Goal: Contribute content

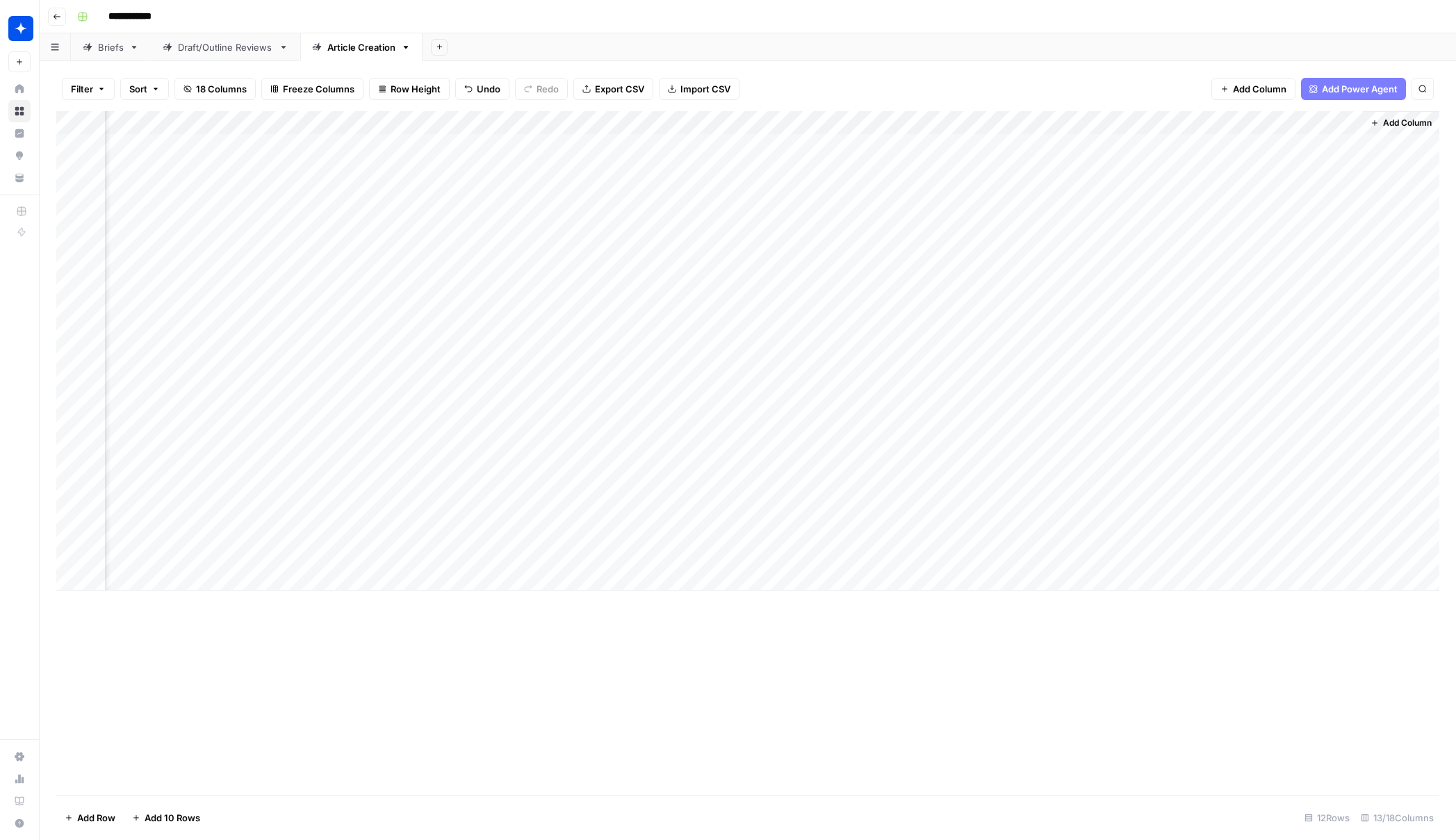
scroll to position [0, 411]
click at [924, 506] on div "Add Column" at bounding box center [748, 350] width 1383 height 479
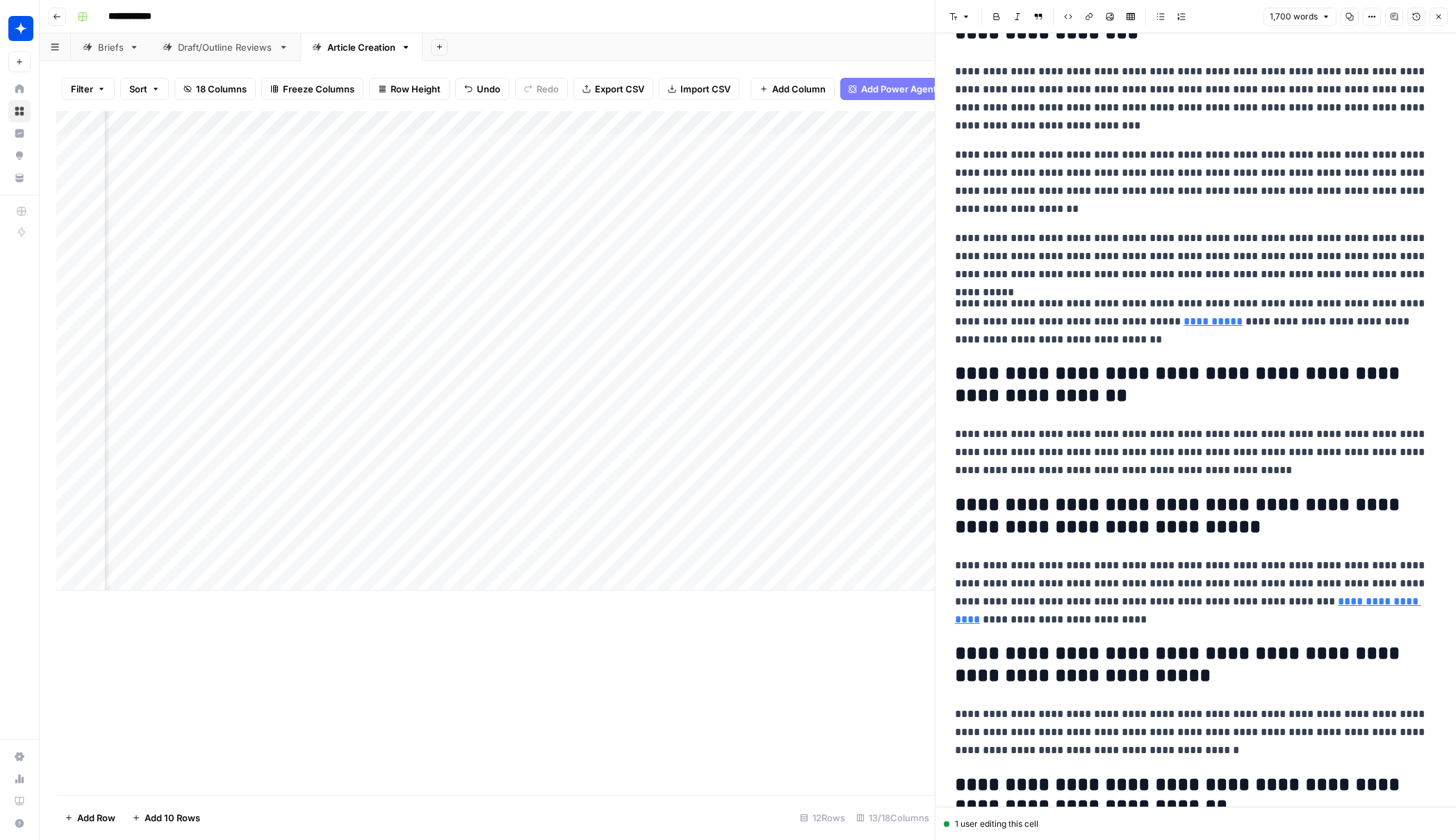
scroll to position [3771, 0]
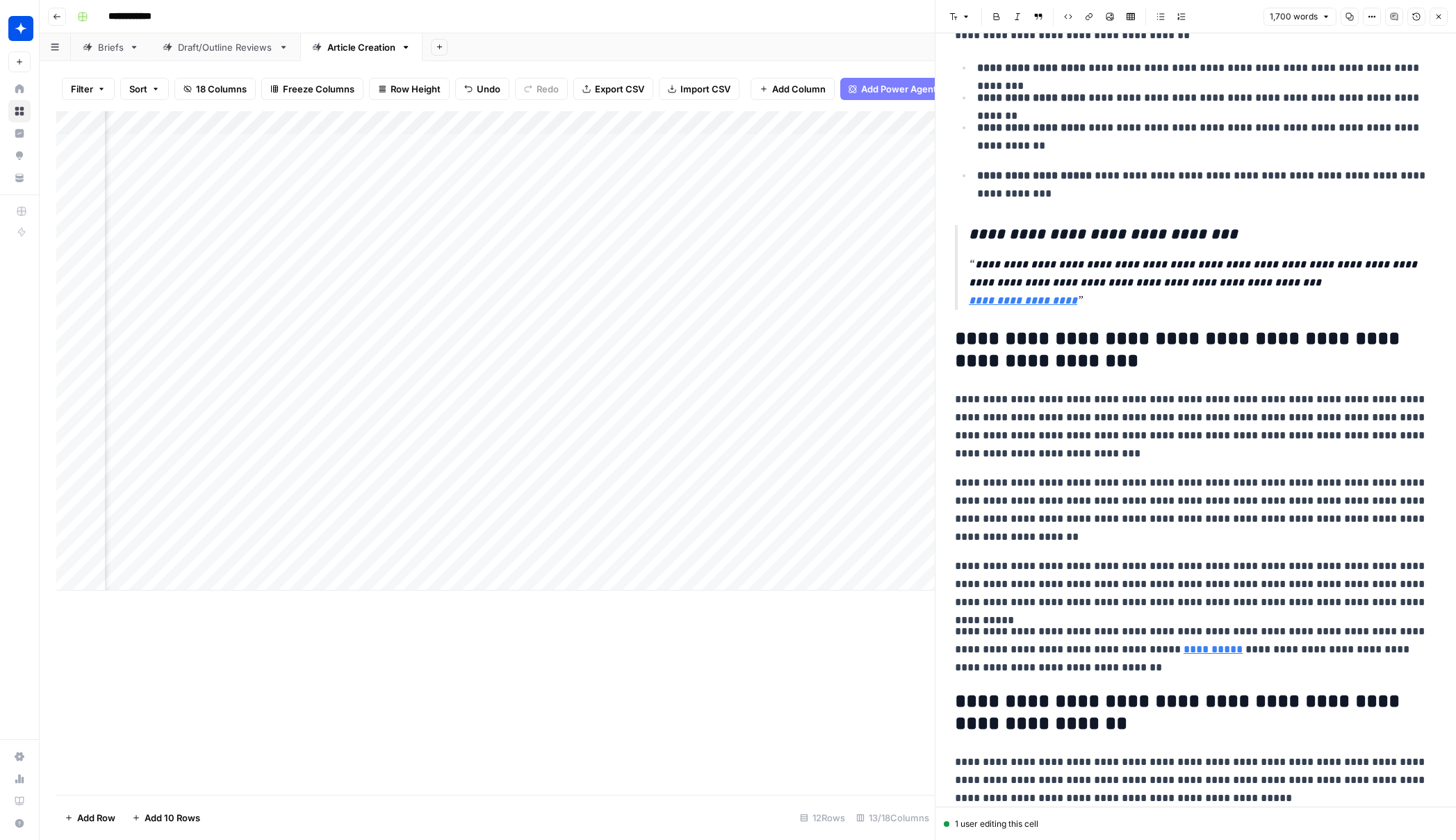
click at [924, 668] on p "**********" at bounding box center [1196, 650] width 482 height 54
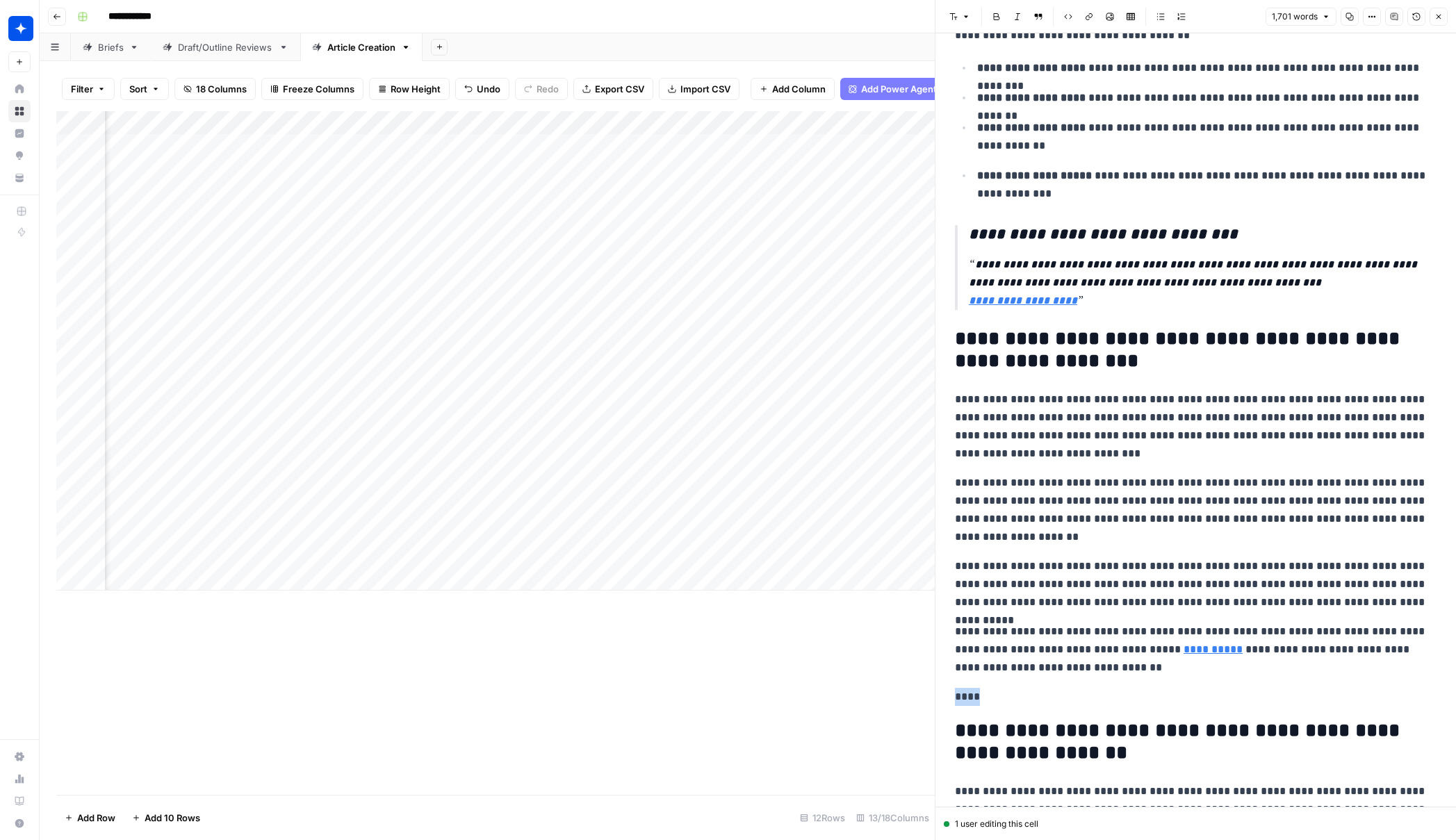
drag, startPoint x: 989, startPoint y: 697, endPoint x: 932, endPoint y: 699, distance: 57.0
click at [924, 699] on div "**********" at bounding box center [1195, 420] width 521 height 840
click at [924, 18] on icon "button" at bounding box center [966, 16] width 8 height 8
click at [924, 86] on span "heading 2" at bounding box center [1004, 90] width 67 height 17
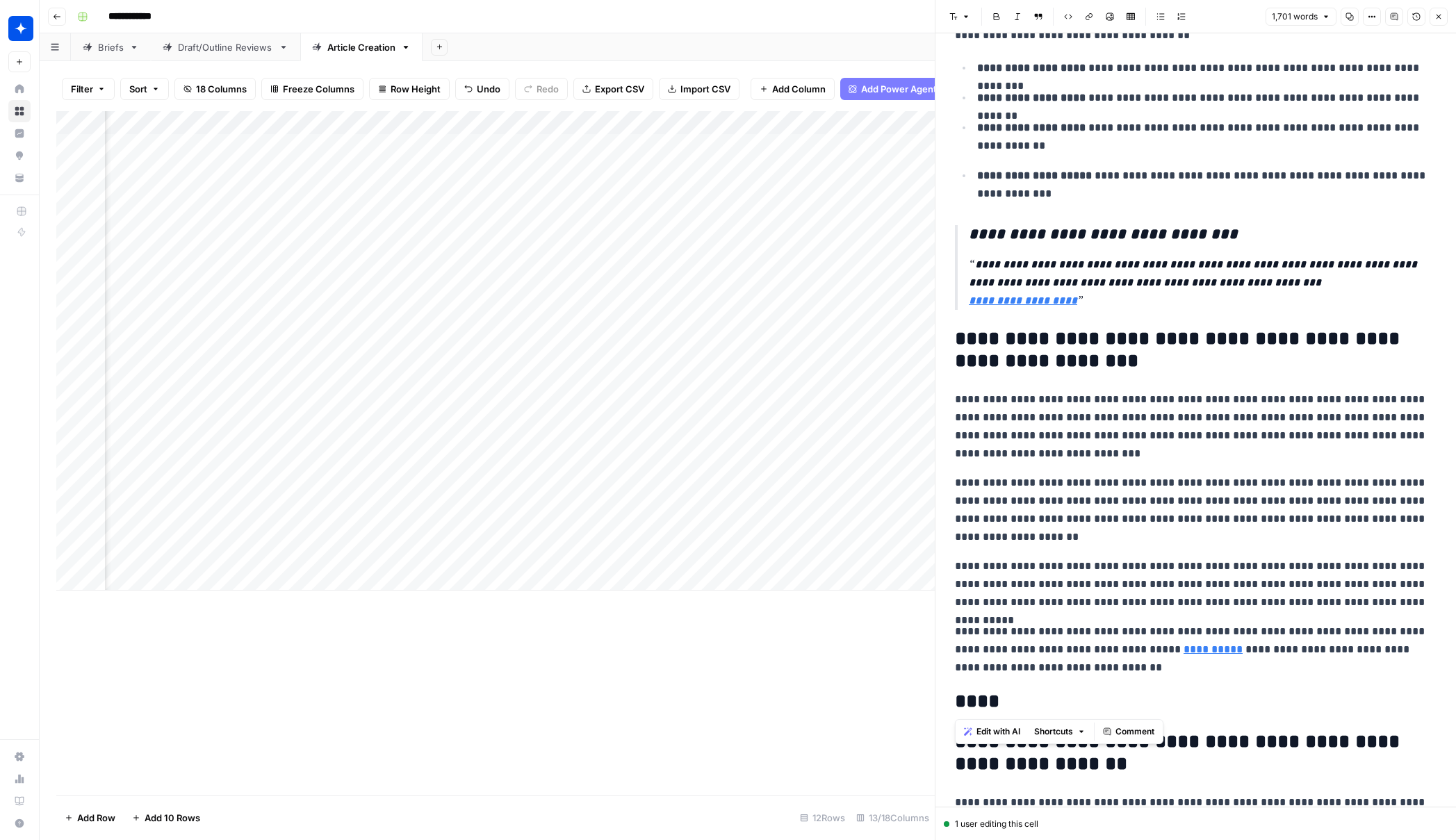
click at [924, 498] on p "**********" at bounding box center [1196, 510] width 482 height 72
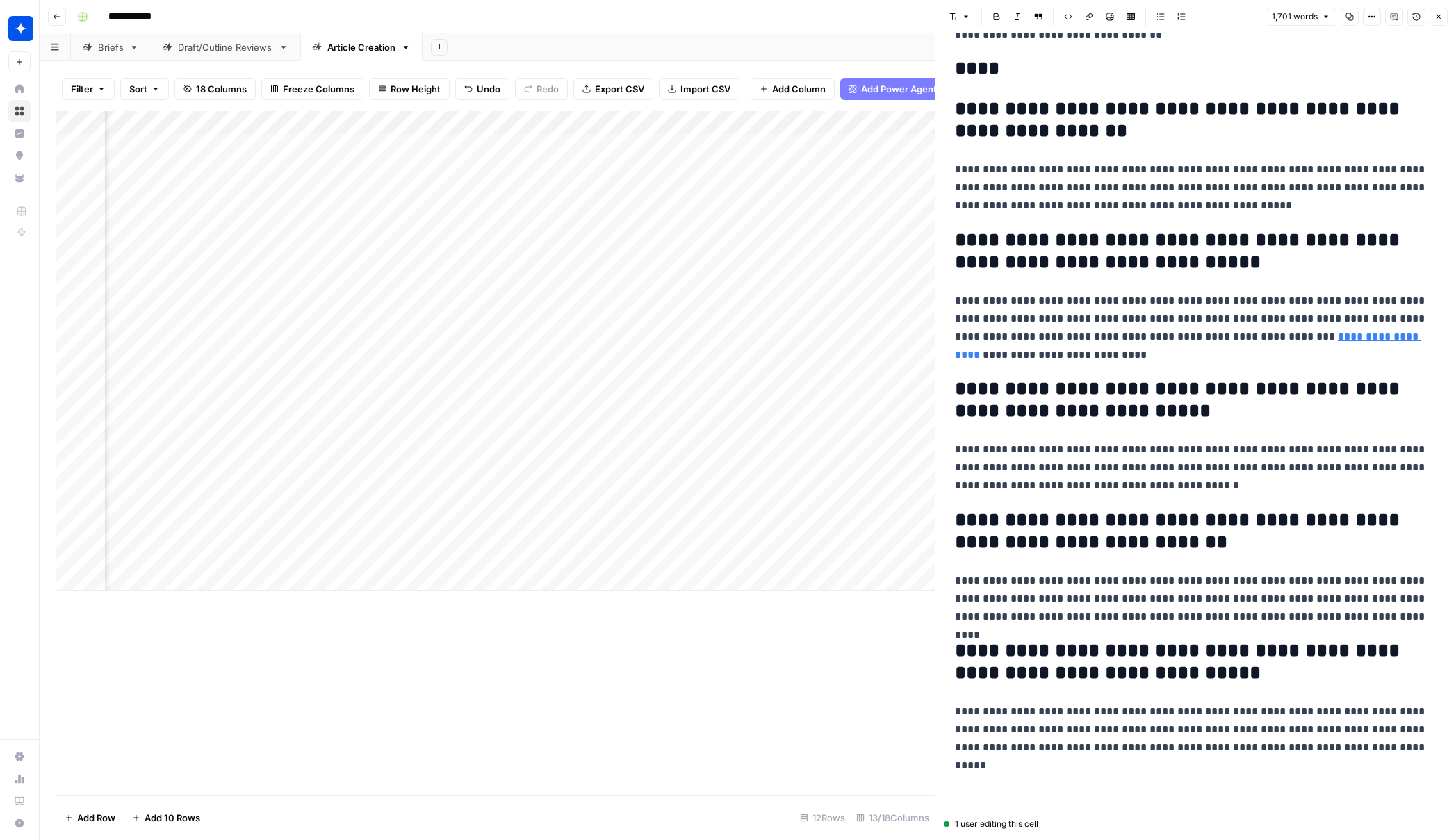
click at [924, 234] on h2 "**********" at bounding box center [1196, 251] width 482 height 44
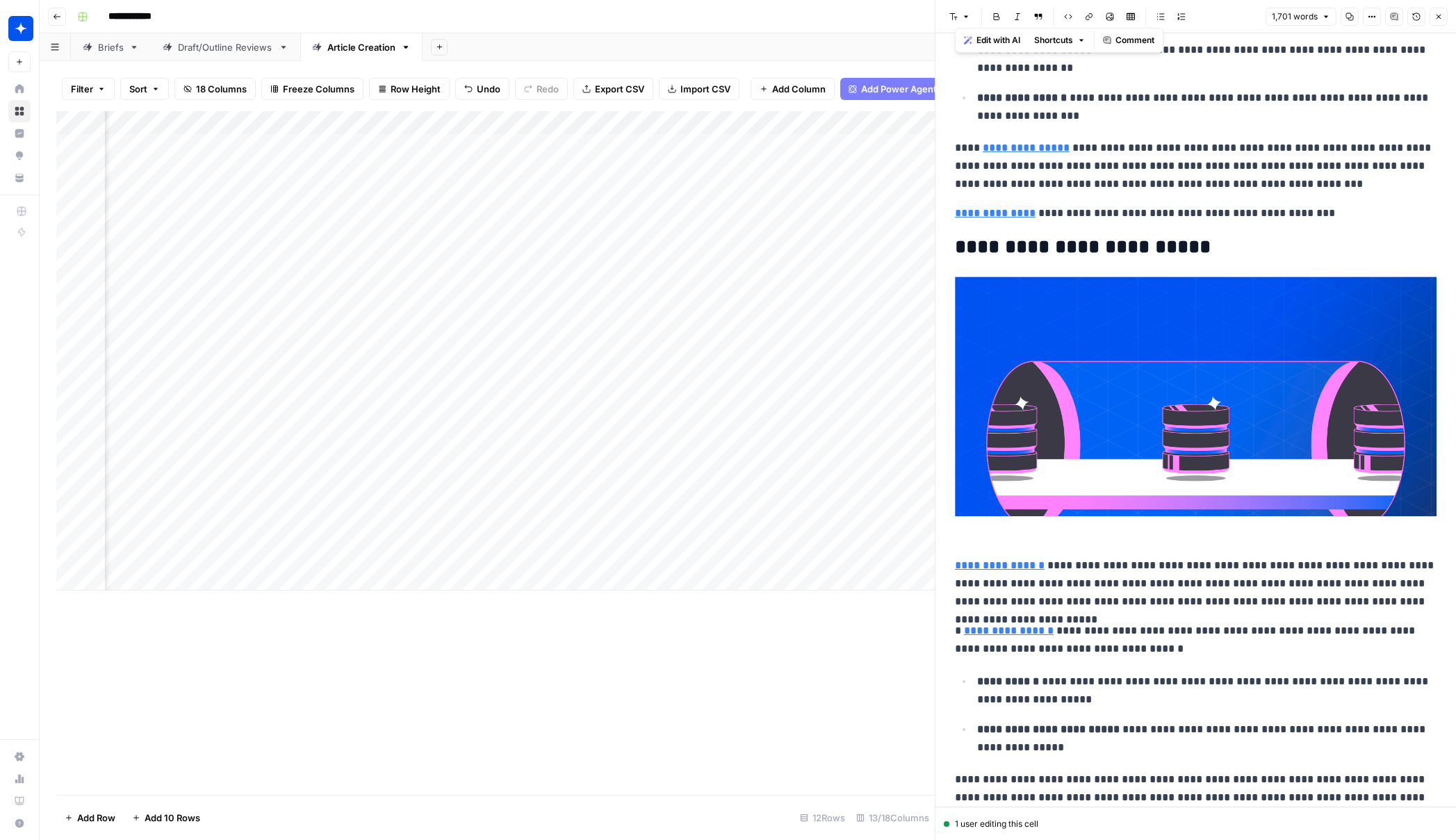
scroll to position [0, 0]
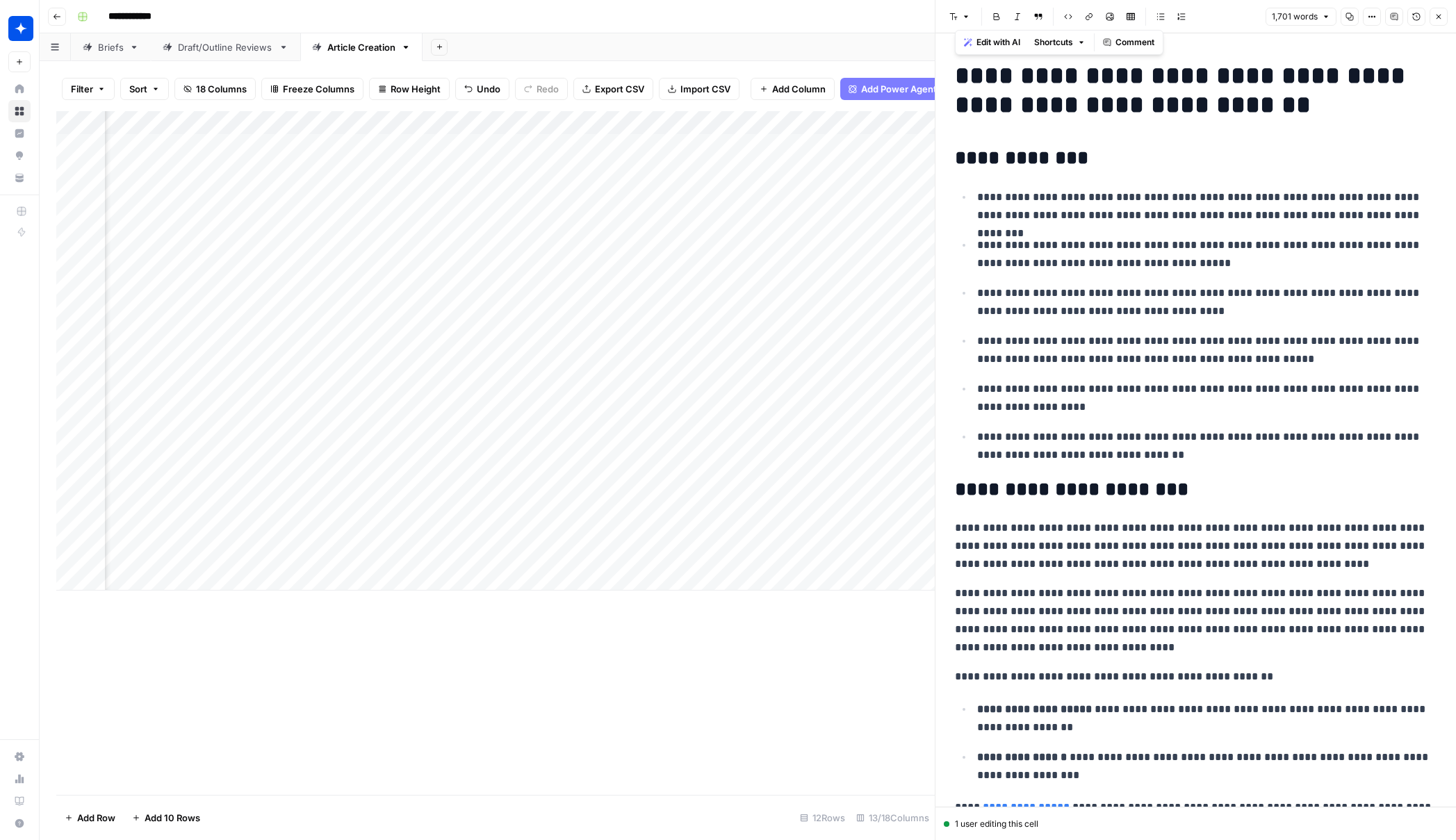
drag, startPoint x: 1386, startPoint y: 748, endPoint x: 1000, endPoint y: -102, distance: 933.5
click at [924, 0] on html "**********" at bounding box center [728, 420] width 1456 height 840
copy div "**********"
click at [212, 47] on div "Draft/Outline Reviews" at bounding box center [225, 47] width 95 height 14
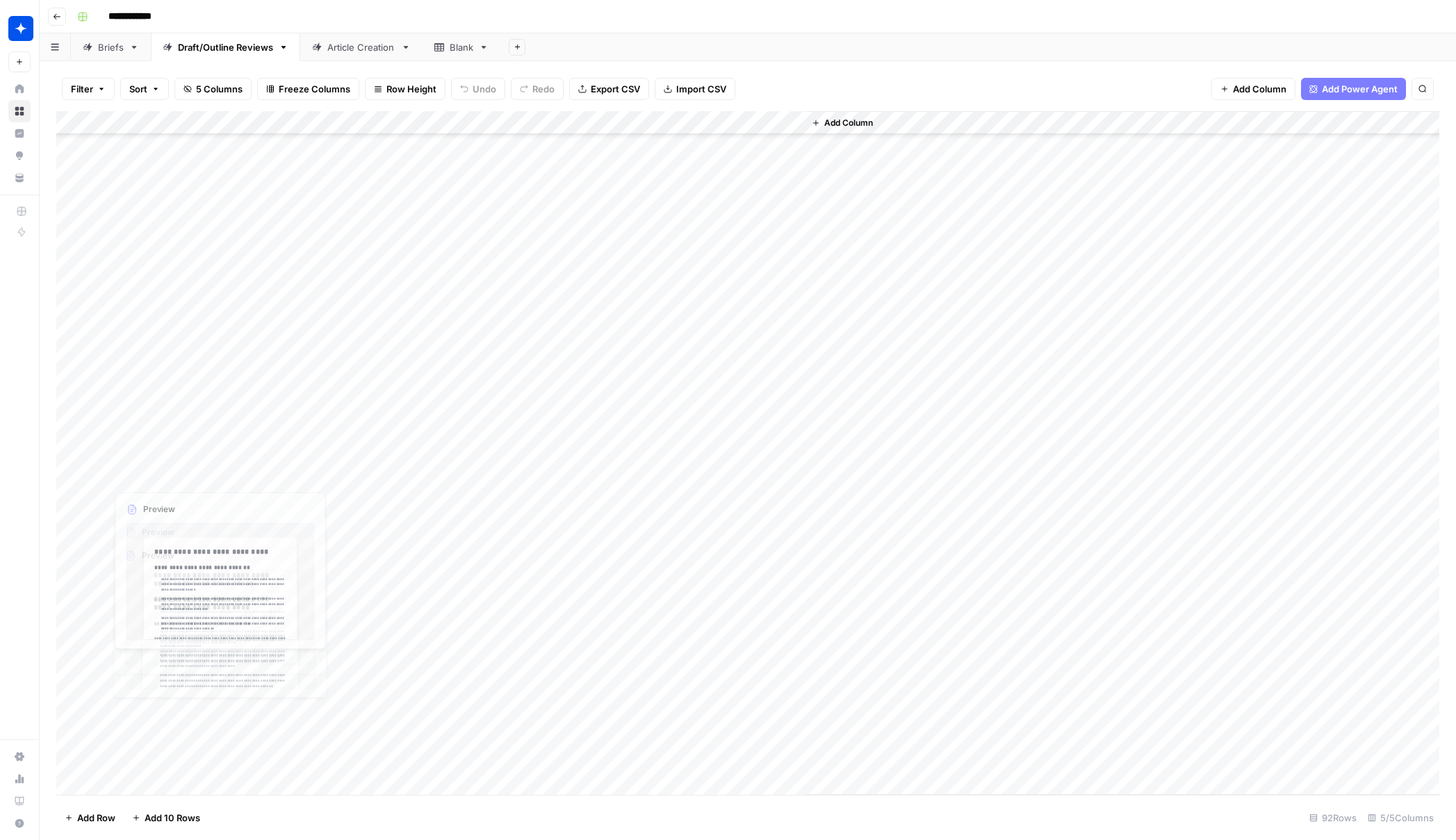
scroll to position [1536, 0]
click at [261, 757] on div "Add Column" at bounding box center [748, 453] width 1383 height 684
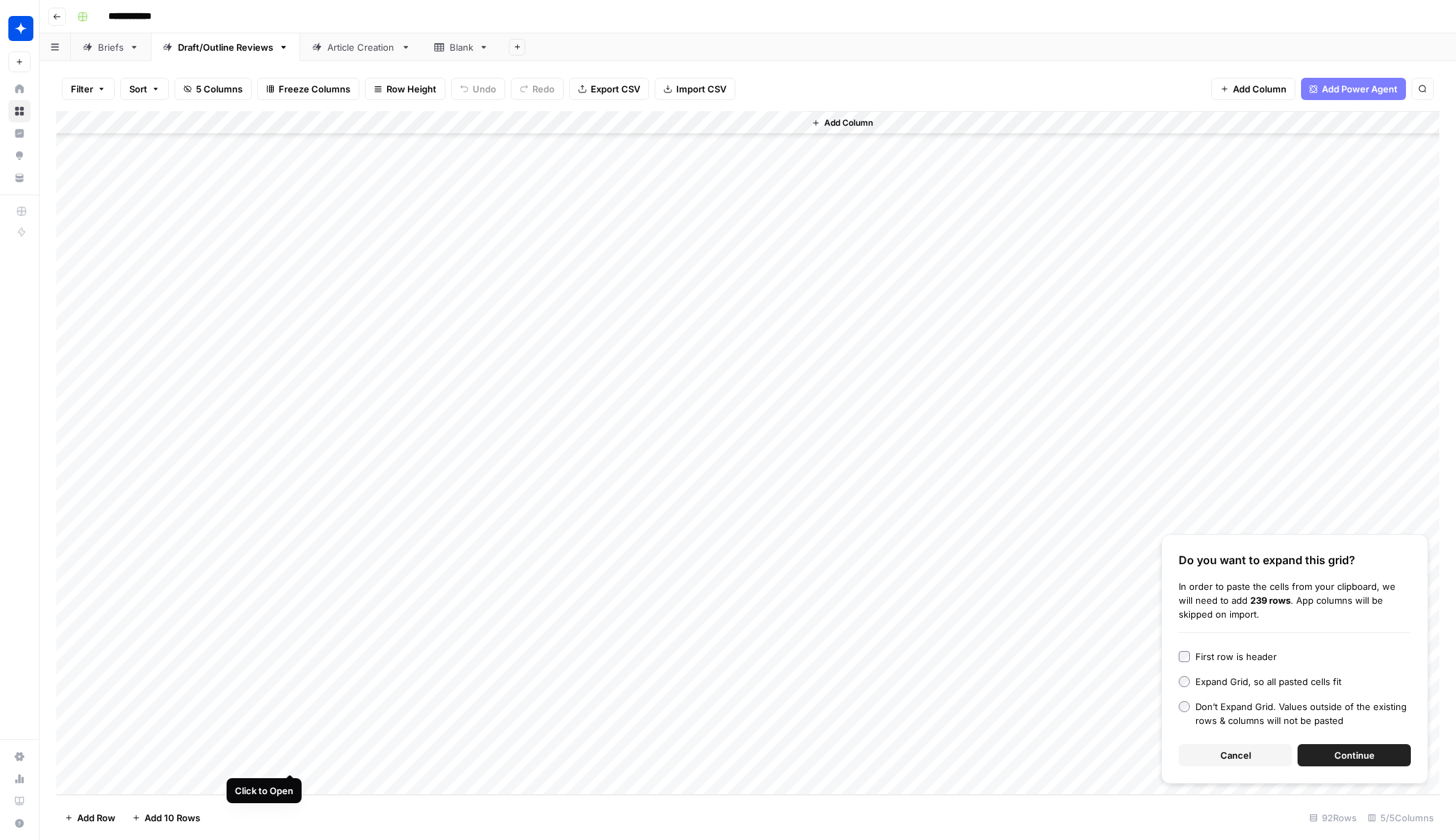
click at [287, 759] on div "Add Column" at bounding box center [748, 453] width 1383 height 684
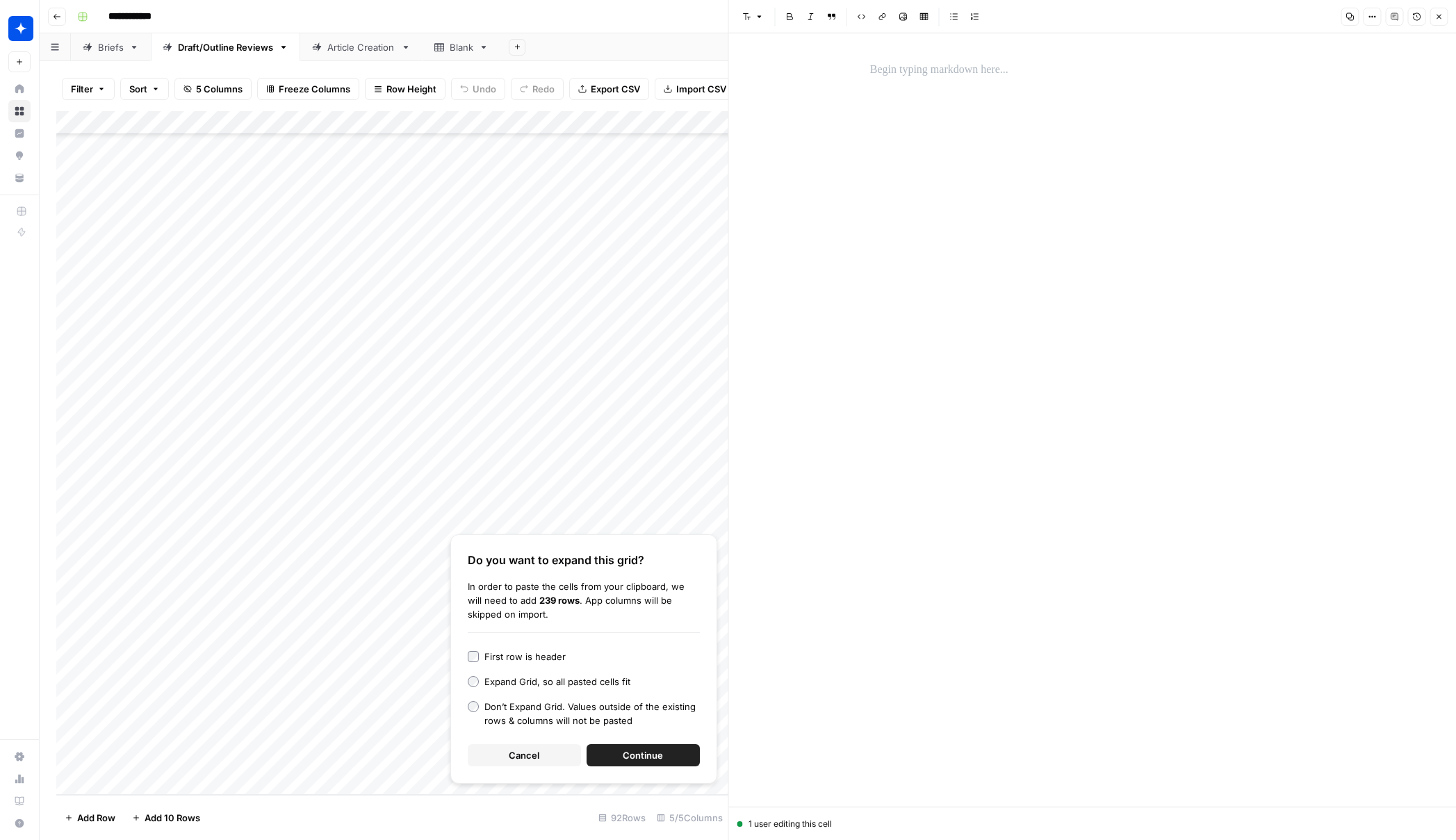
click at [924, 67] on p at bounding box center [1092, 70] width 445 height 18
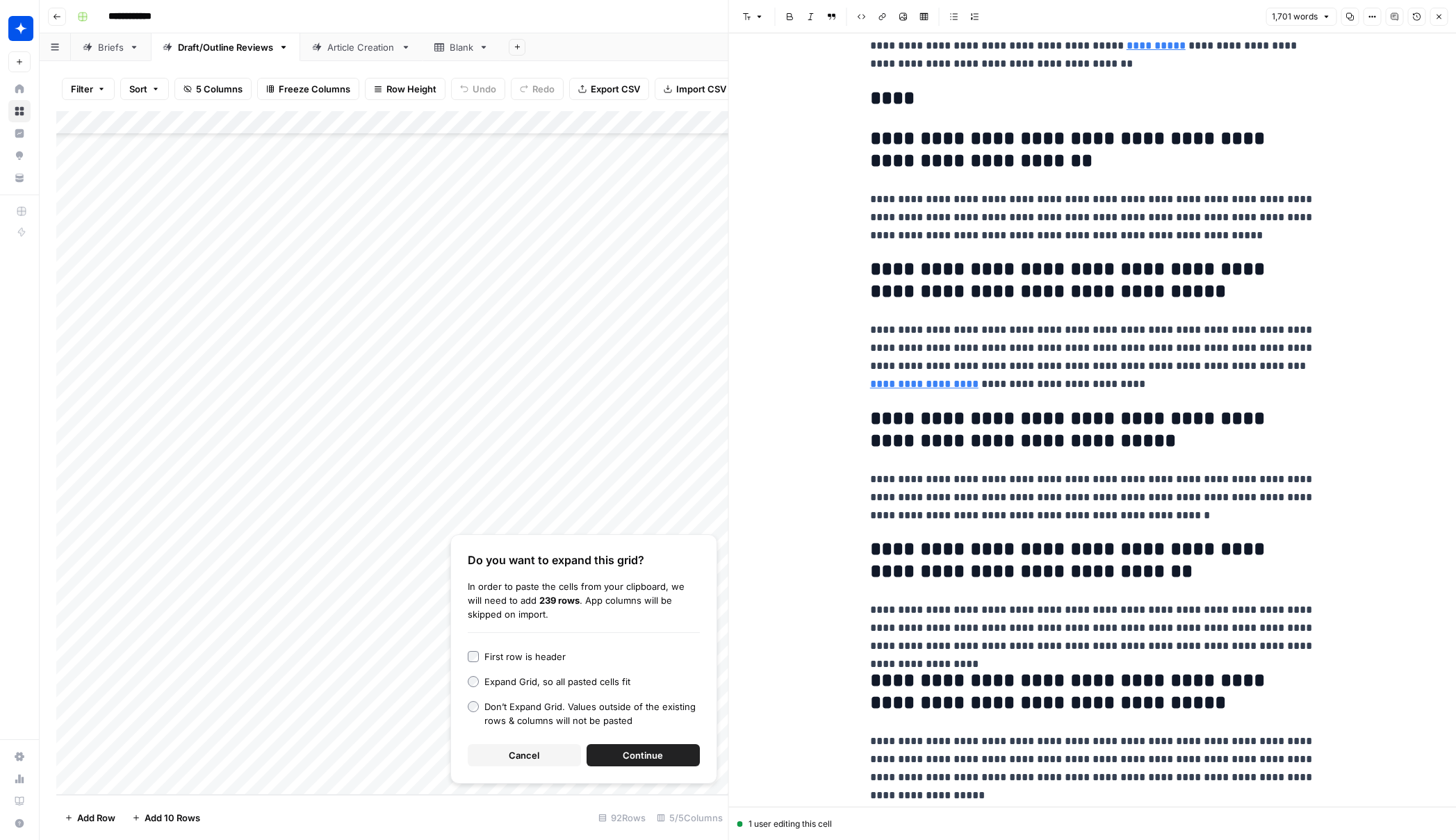
click at [924, 18] on icon "button" at bounding box center [1438, 16] width 8 height 8
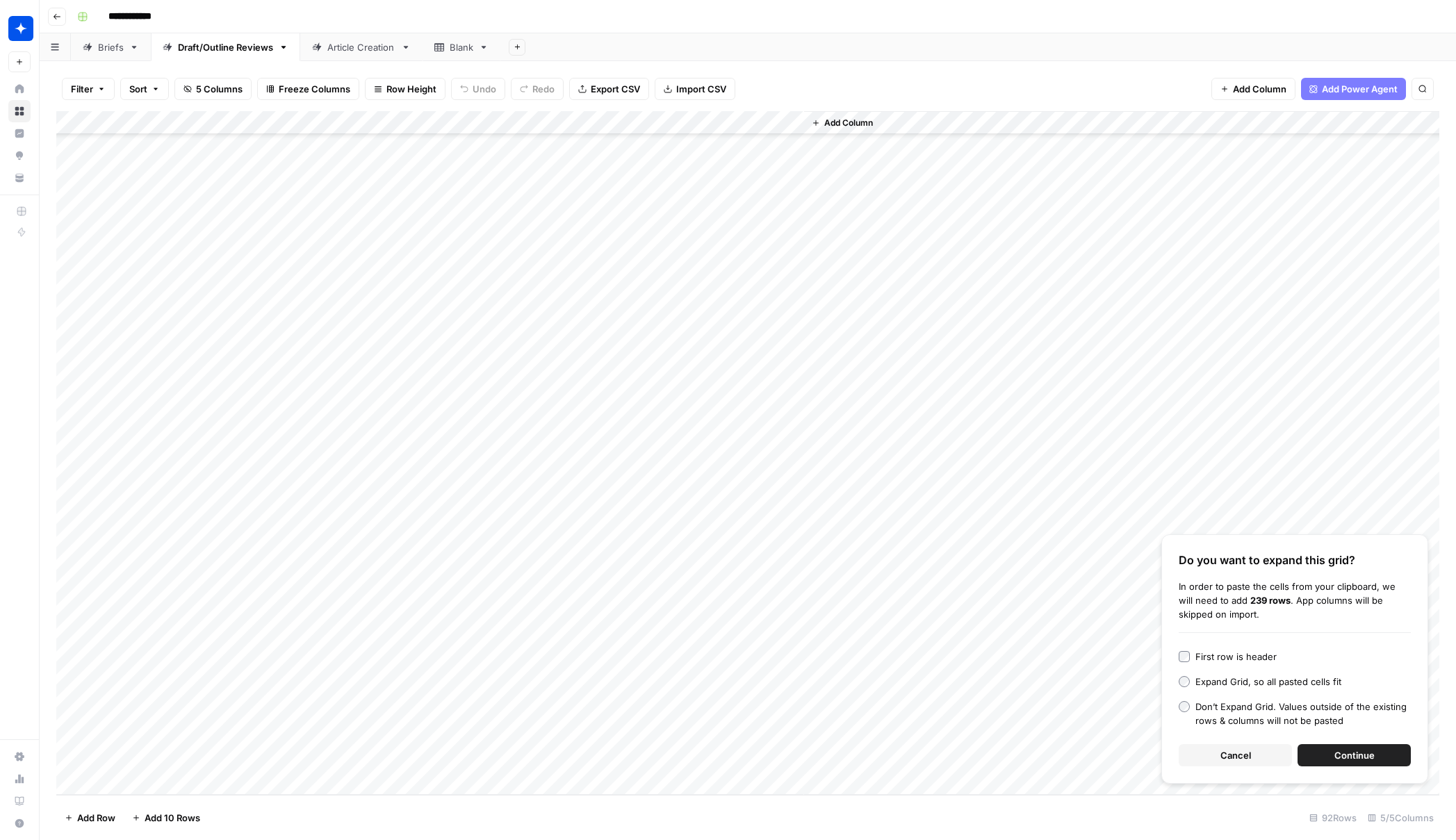
click at [335, 762] on div "Add Column" at bounding box center [748, 453] width 1383 height 684
click at [337, 760] on div "Add Column" at bounding box center [748, 453] width 1383 height 684
click at [344, 809] on button "Draft" at bounding box center [341, 814] width 32 height 17
click at [492, 759] on div "Add Column" at bounding box center [748, 453] width 1383 height 684
click at [344, 48] on div "Article Creation" at bounding box center [361, 47] width 69 height 14
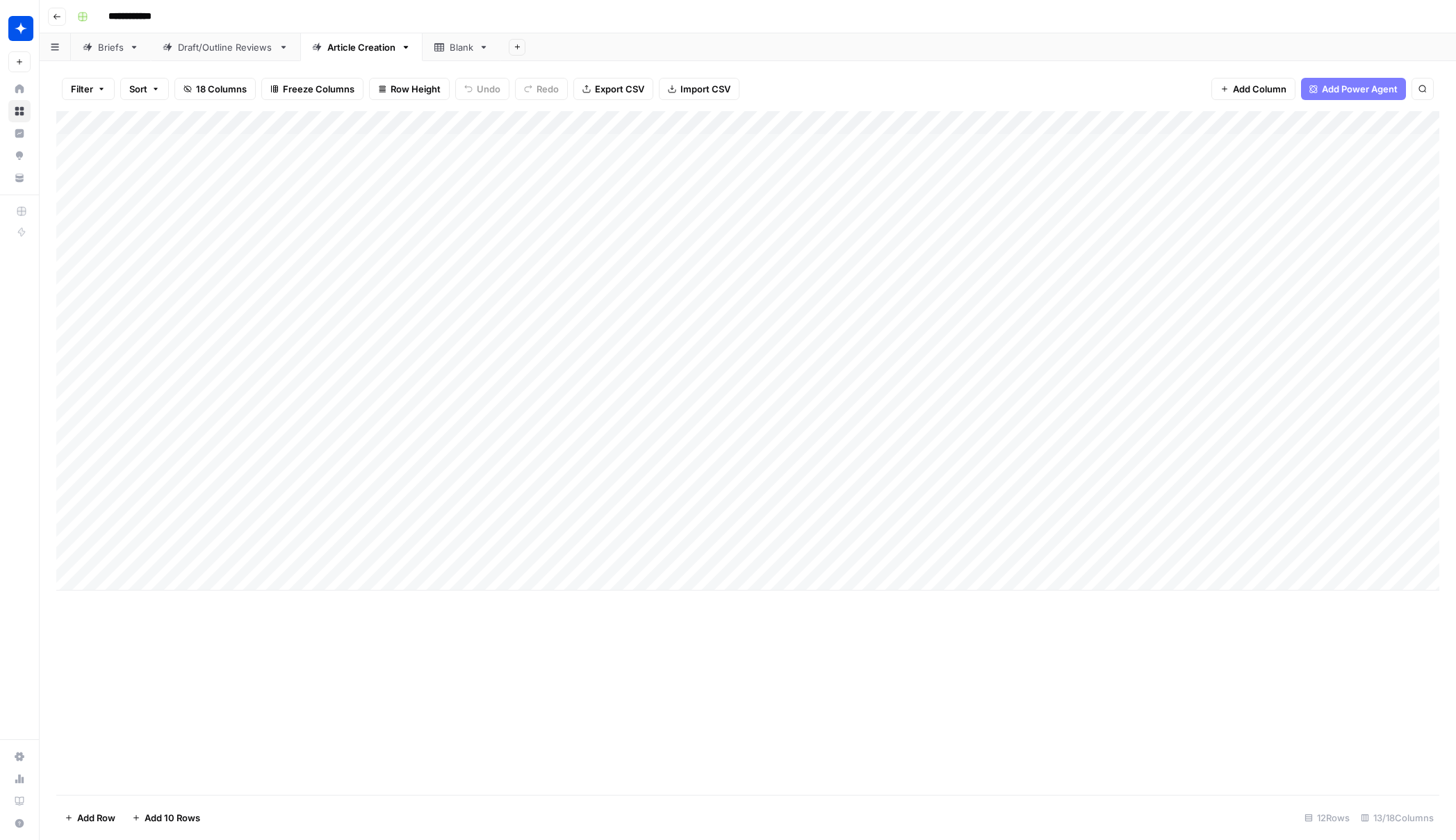
scroll to position [0, 411]
click at [924, 542] on div "Add Column" at bounding box center [748, 350] width 1383 height 479
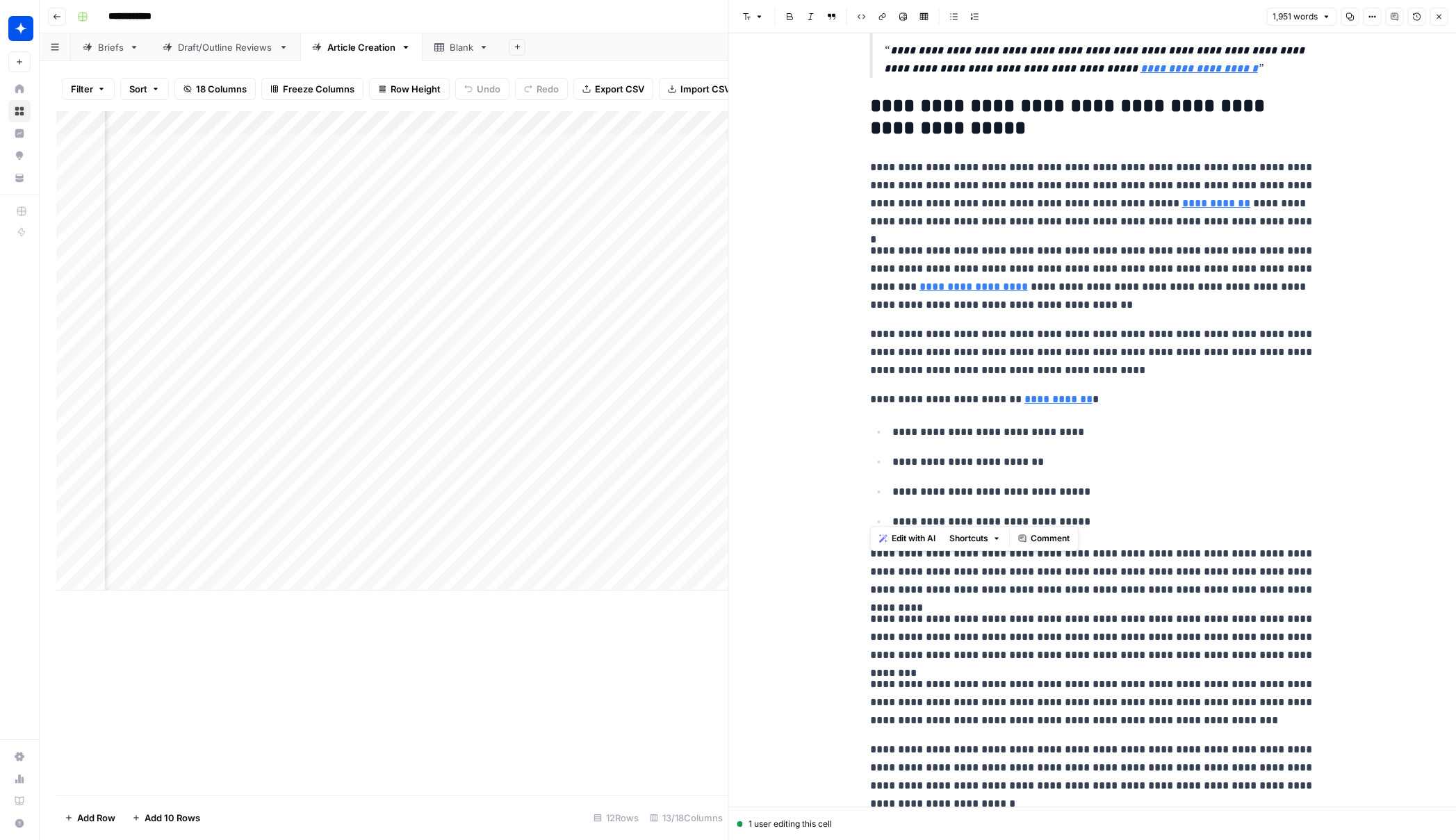
scroll to position [5143, 0]
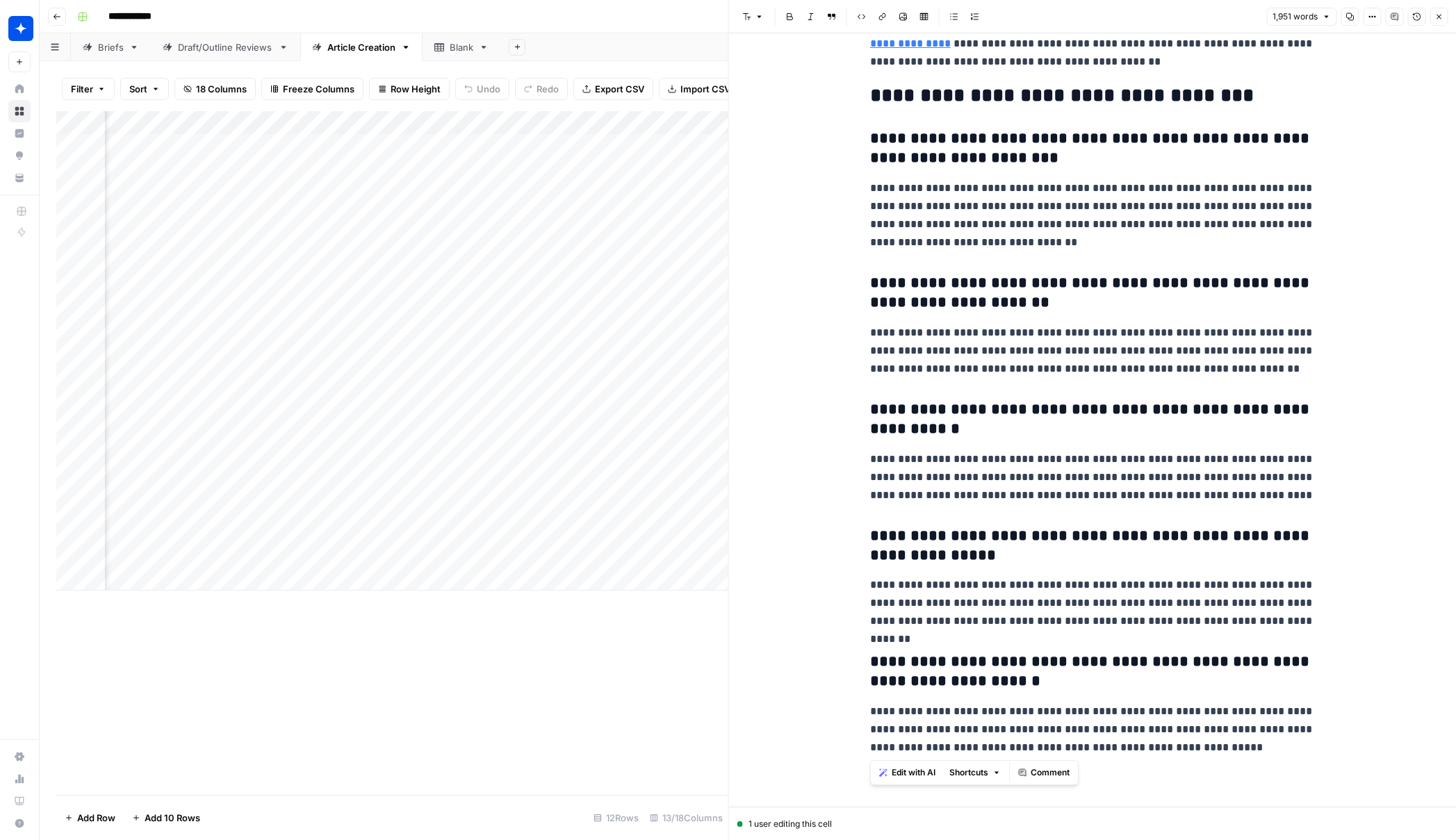
drag, startPoint x: 873, startPoint y: 73, endPoint x: 1341, endPoint y: 829, distance: 889.1
click at [924, 829] on div "**********" at bounding box center [1092, 420] width 728 height 840
copy div "**********"
click at [239, 53] on div "Draft/Outline Reviews" at bounding box center [225, 47] width 95 height 14
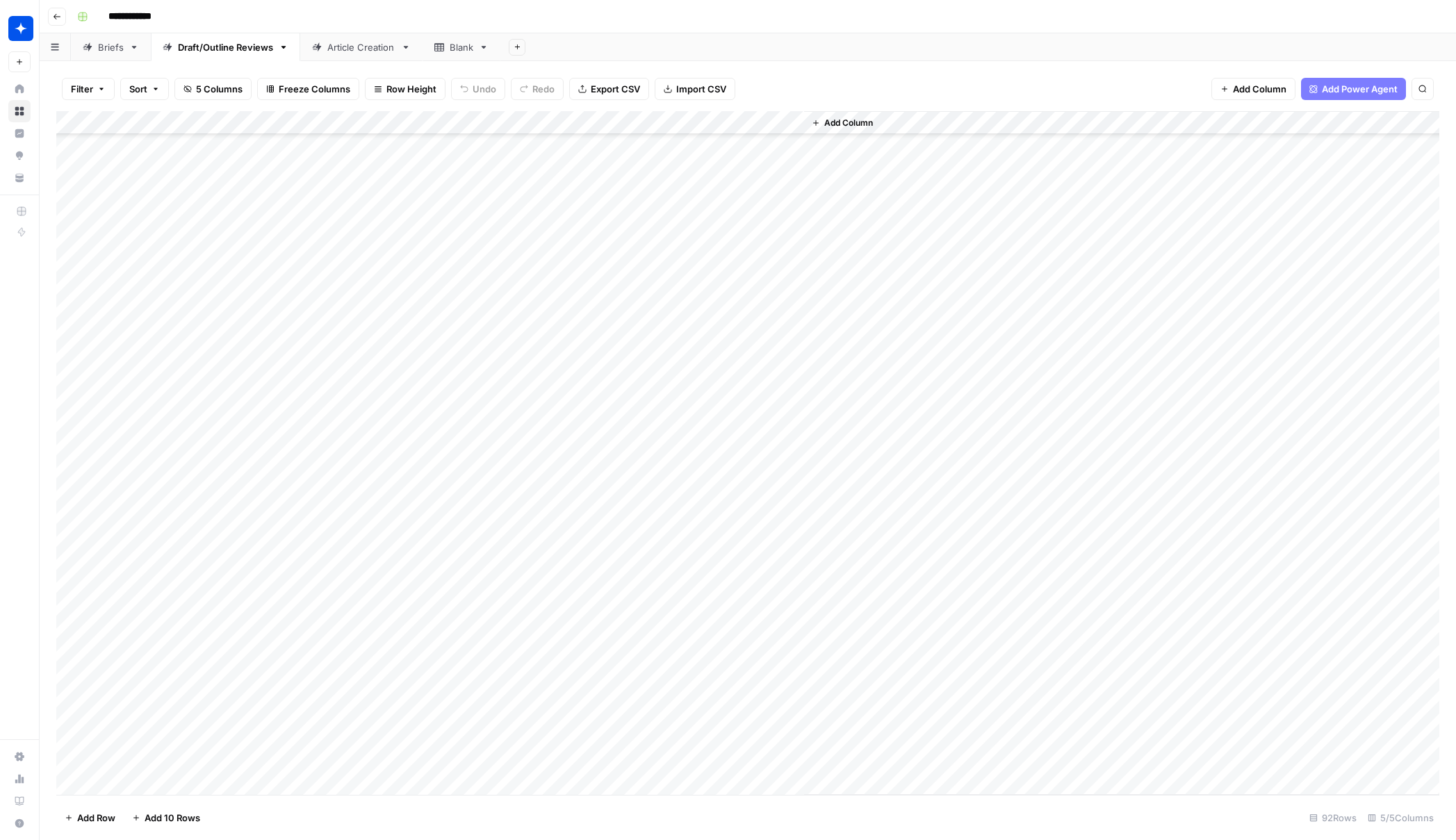
scroll to position [1536, 0]
click at [176, 781] on div "Add Column" at bounding box center [748, 453] width 1383 height 684
click at [294, 759] on div "Add Column" at bounding box center [748, 453] width 1383 height 684
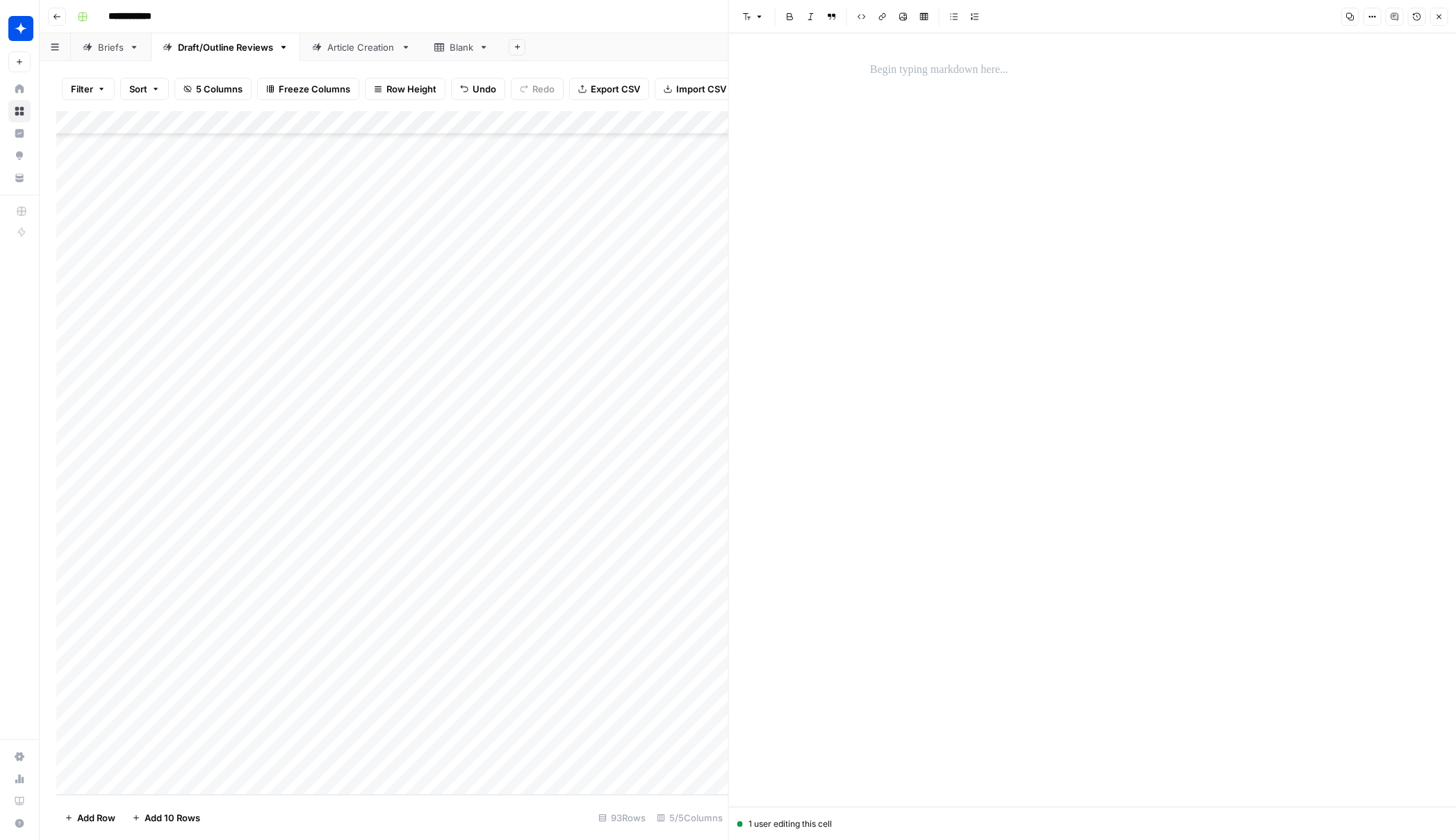
click at [902, 78] on p at bounding box center [1092, 70] width 445 height 18
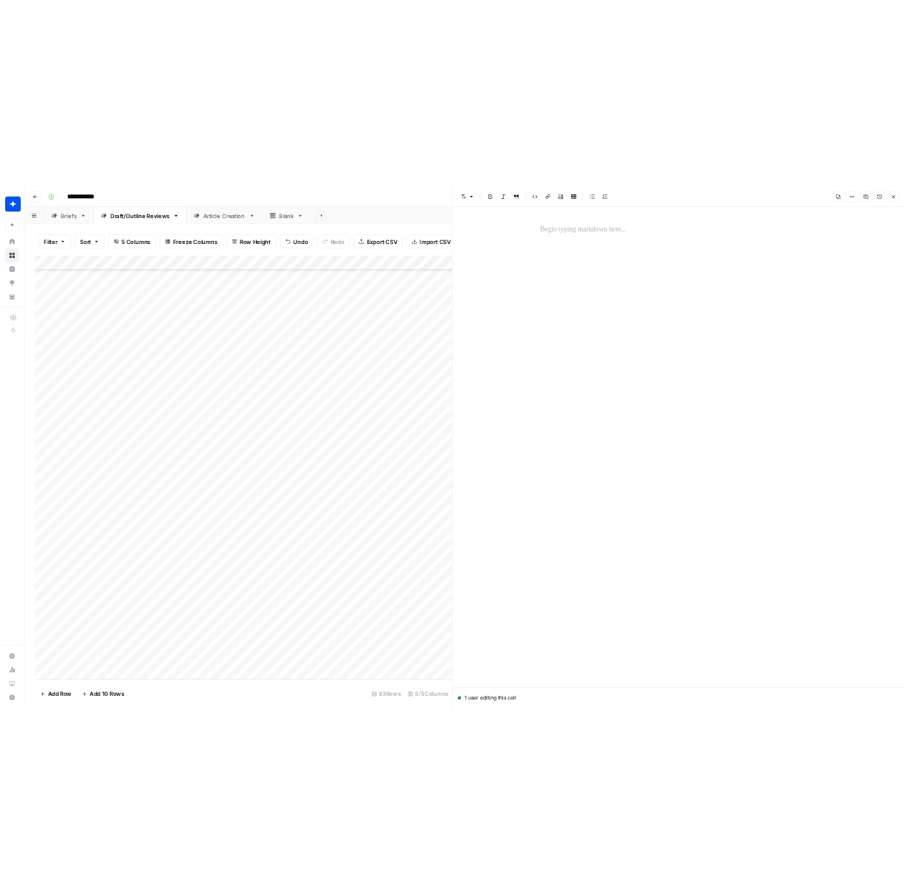
scroll to position [5422, 0]
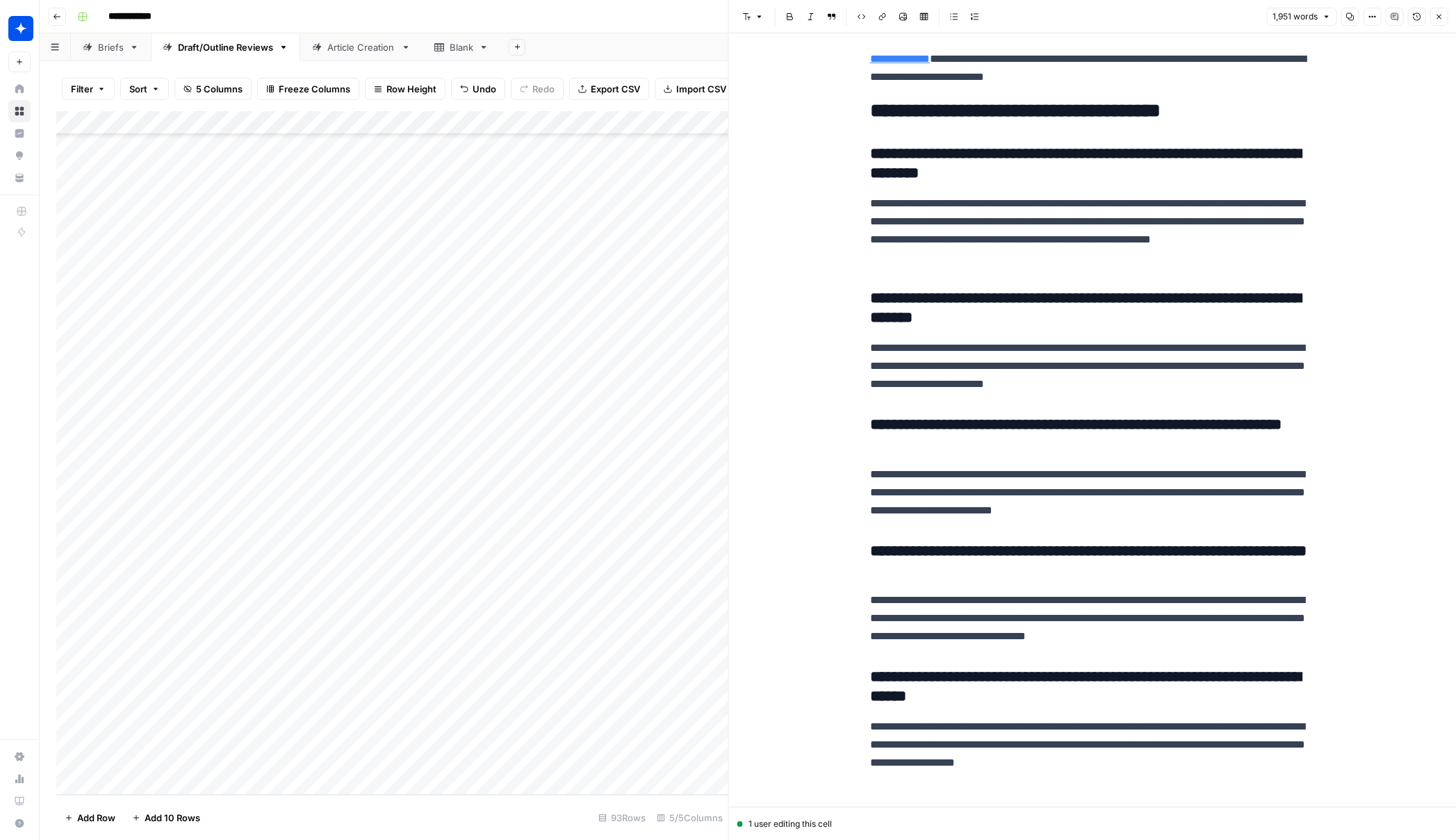
click at [351, 757] on div "Add Column" at bounding box center [392, 453] width 672 height 684
click at [346, 758] on div "Add Column" at bounding box center [392, 453] width 672 height 684
click at [342, 817] on button "Draft" at bounding box center [341, 814] width 32 height 17
click at [490, 756] on div "Add Column" at bounding box center [392, 453] width 672 height 684
click at [924, 13] on button "Close" at bounding box center [1438, 16] width 18 height 18
